Goal: Information Seeking & Learning: Find specific fact

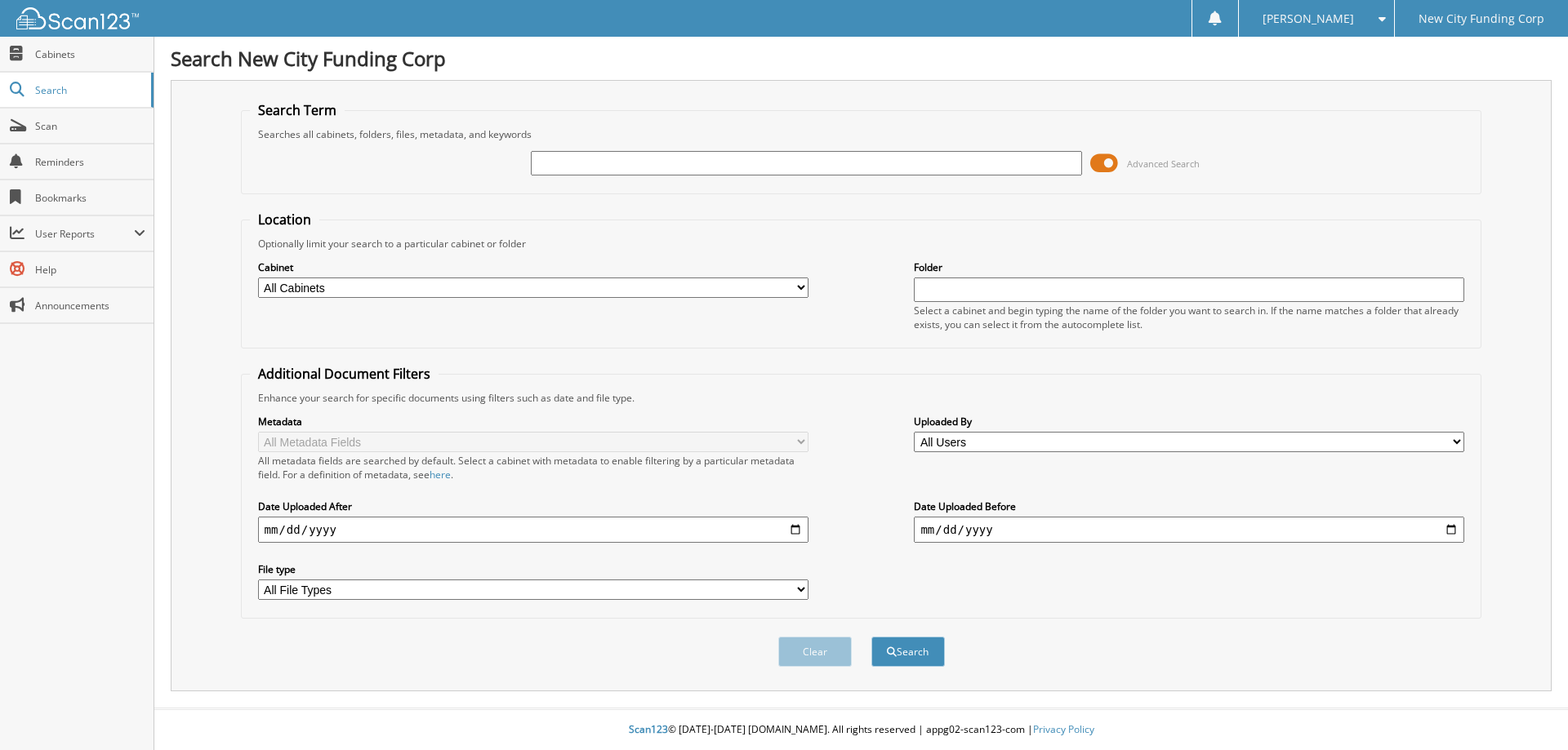
click at [777, 159] on input "text" at bounding box center [805, 162] width 550 height 24
type input "375940"
click at [871, 637] on button "Search" at bounding box center [908, 652] width 73 height 30
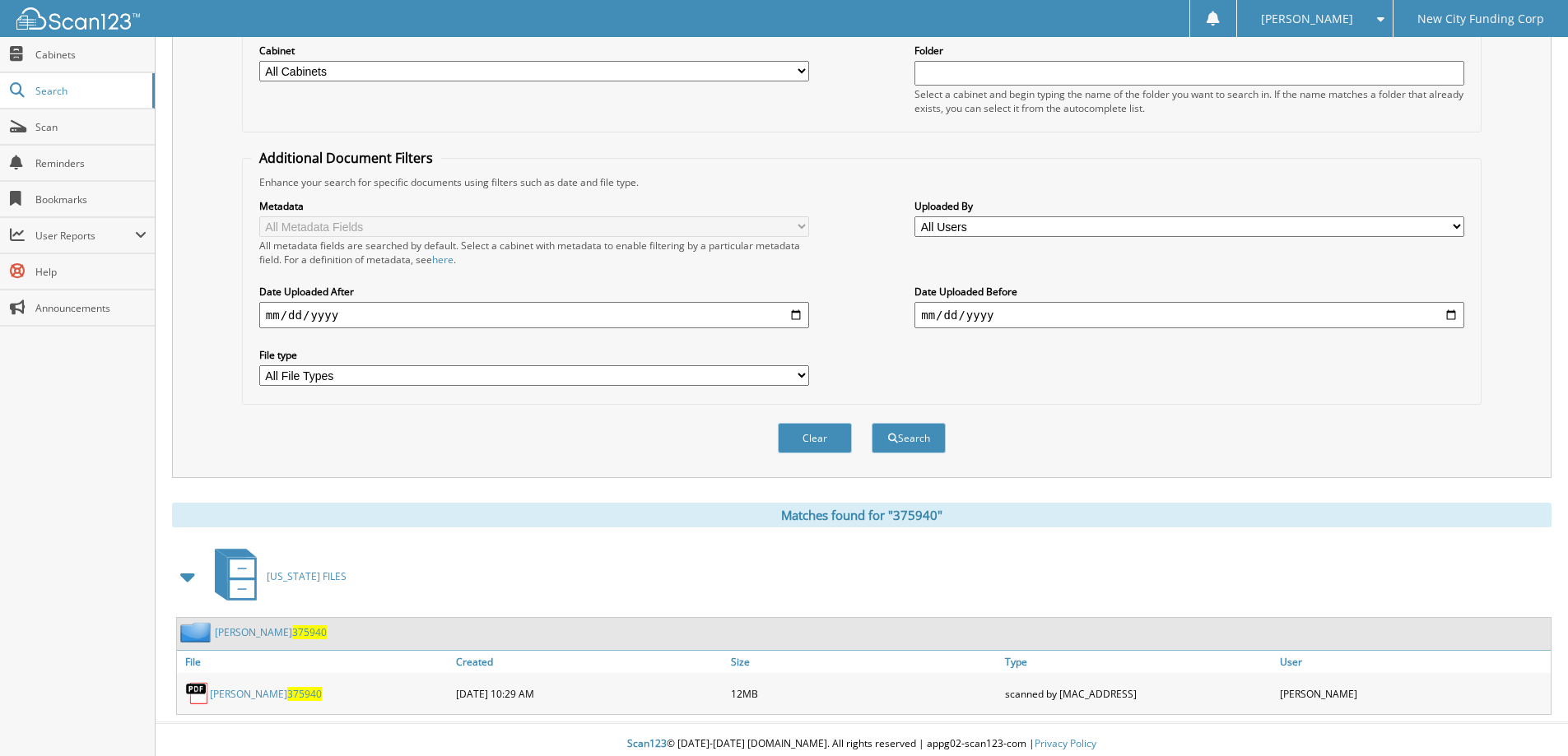
scroll to position [228, 0]
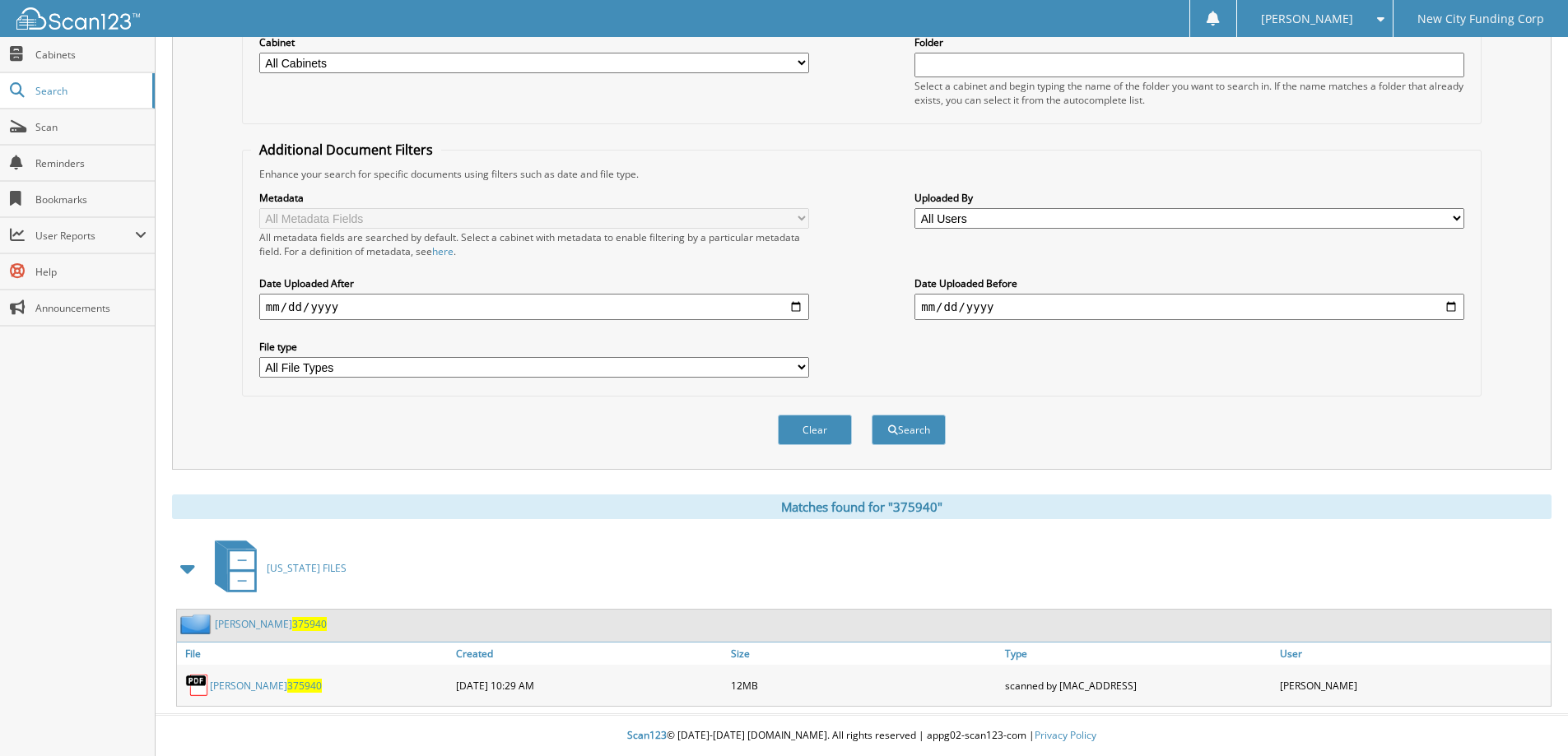
click at [259, 680] on link "[PERSON_NAME] 375940" at bounding box center [265, 686] width 112 height 14
